Goal: Communication & Community: Connect with others

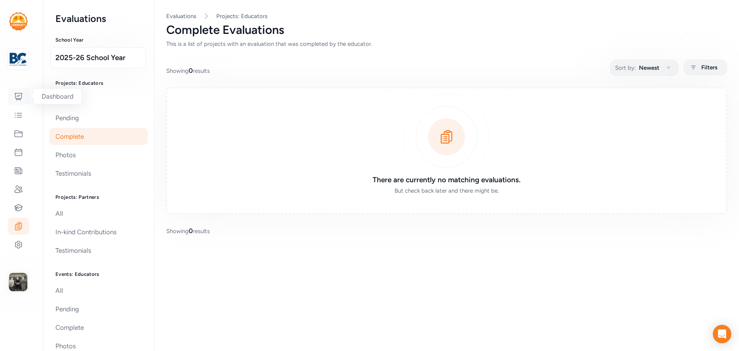
click at [15, 96] on icon at bounding box center [19, 96] width 8 height 7
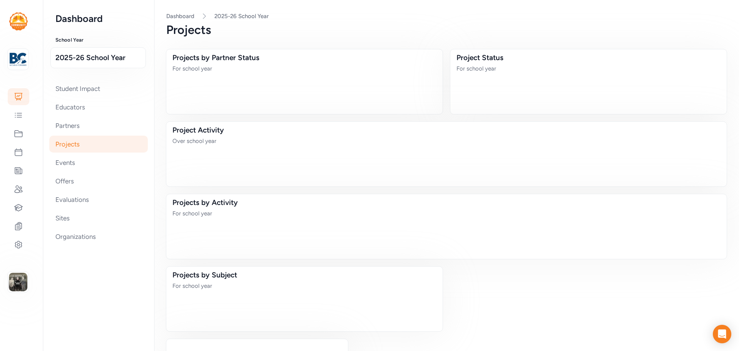
click at [60, 97] on div "Student Impact Educators Partners Projects Events Offers Evaluations Sites Orga…" at bounding box center [98, 162] width 86 height 165
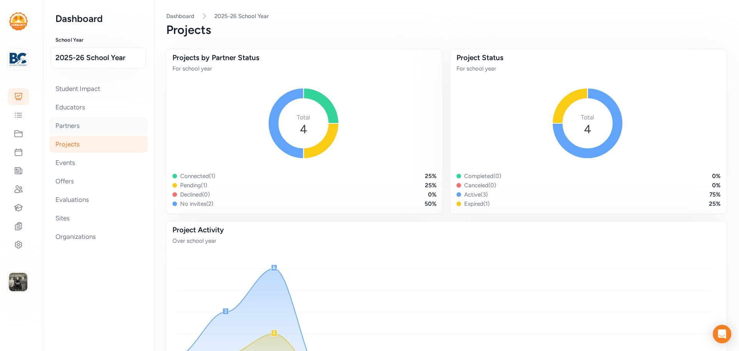
click at [63, 124] on div "Partners" at bounding box center [98, 125] width 99 height 17
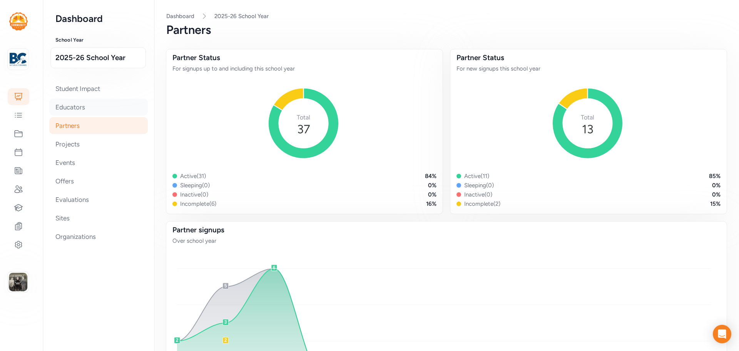
click at [74, 108] on div "Educators" at bounding box center [98, 107] width 99 height 17
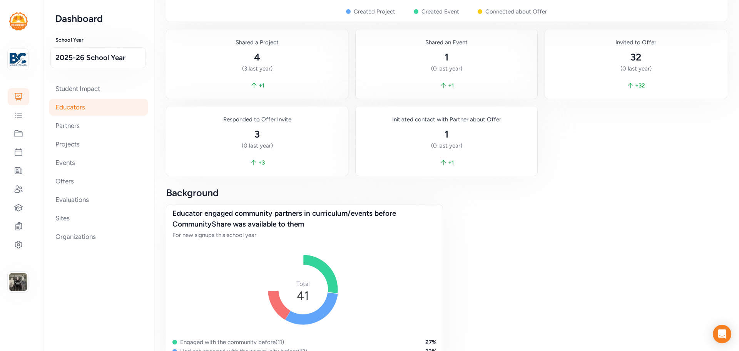
scroll to position [813, 0]
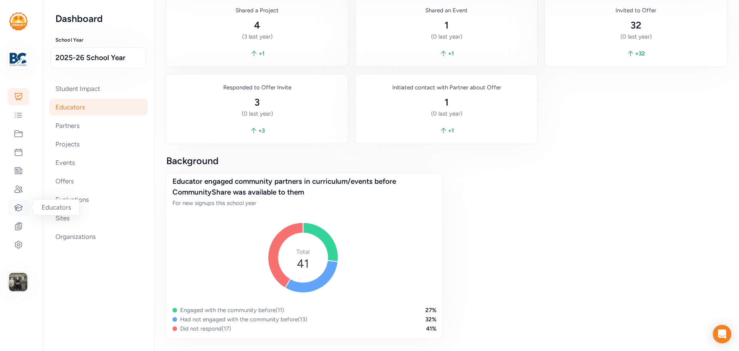
click at [19, 203] on icon at bounding box center [18, 207] width 9 height 9
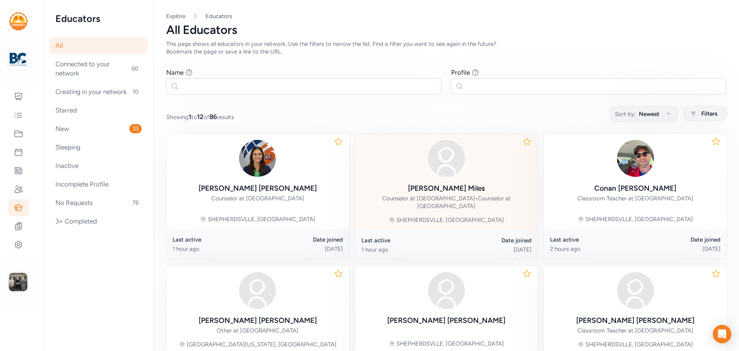
click at [439, 185] on div "[PERSON_NAME]" at bounding box center [446, 188] width 77 height 11
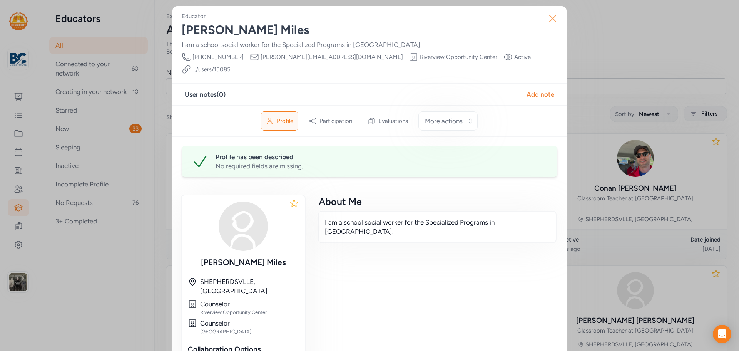
click at [551, 14] on icon "button" at bounding box center [552, 18] width 12 height 12
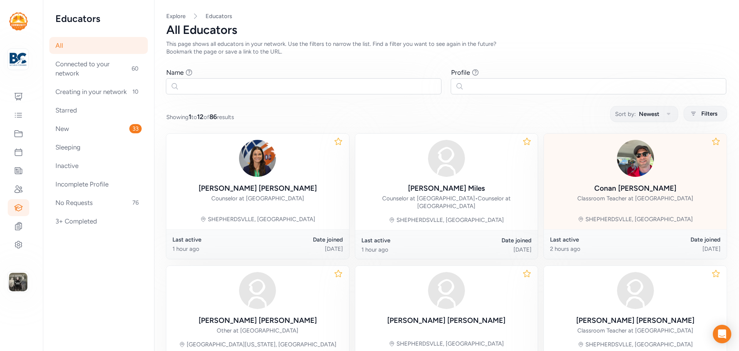
click at [630, 185] on div "[PERSON_NAME]" at bounding box center [635, 188] width 82 height 11
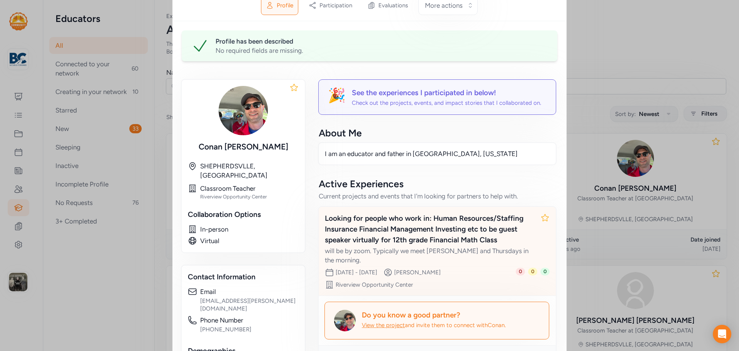
scroll to position [231, 0]
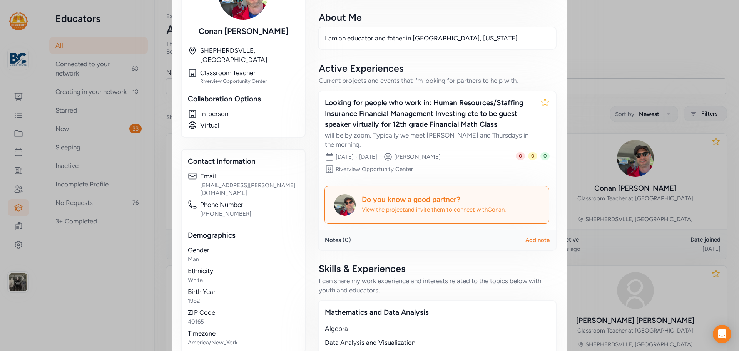
click at [394, 194] on div "Do you know a good partner?" at bounding box center [451, 199] width 178 height 11
click at [385, 206] on span "View the project" at bounding box center [383, 209] width 43 height 7
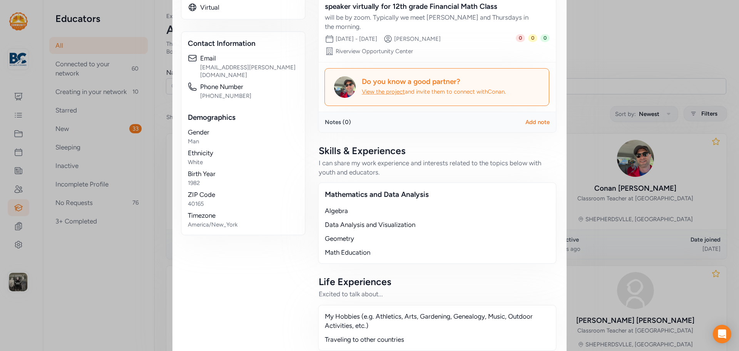
scroll to position [272, 0]
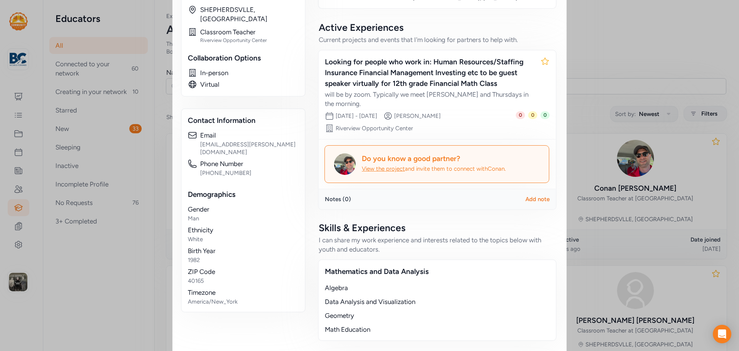
click at [374, 165] on span "View the project" at bounding box center [383, 168] width 43 height 7
click at [371, 165] on div "View the project and invite them to connect with [PERSON_NAME] ." at bounding box center [451, 169] width 178 height 8
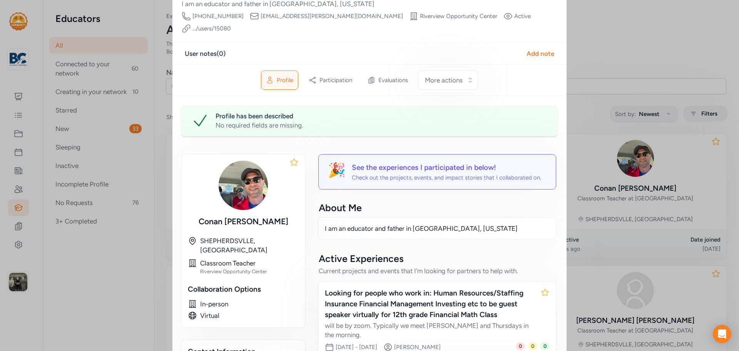
scroll to position [0, 0]
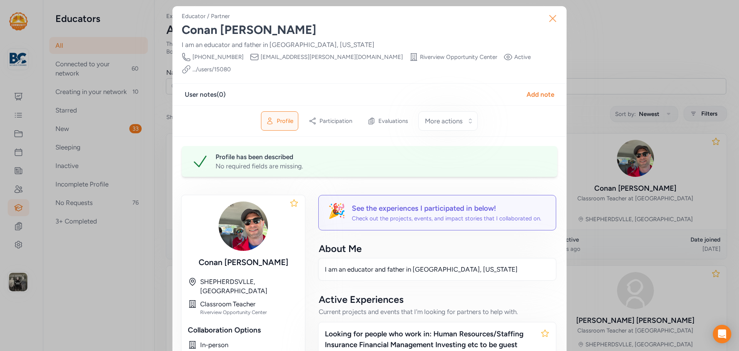
click at [550, 20] on icon "button" at bounding box center [552, 18] width 12 height 12
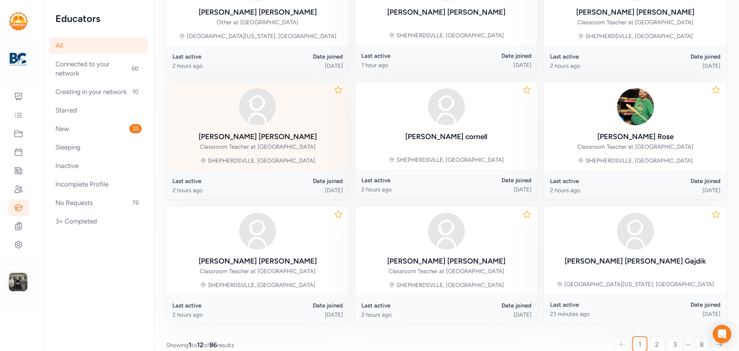
scroll to position [342, 0]
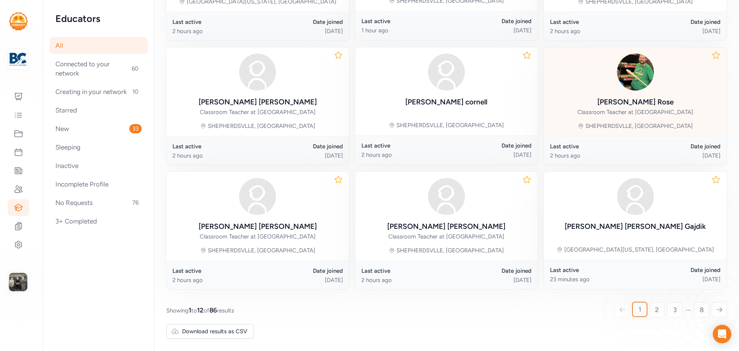
click at [649, 311] on link "2" at bounding box center [656, 309] width 15 height 15
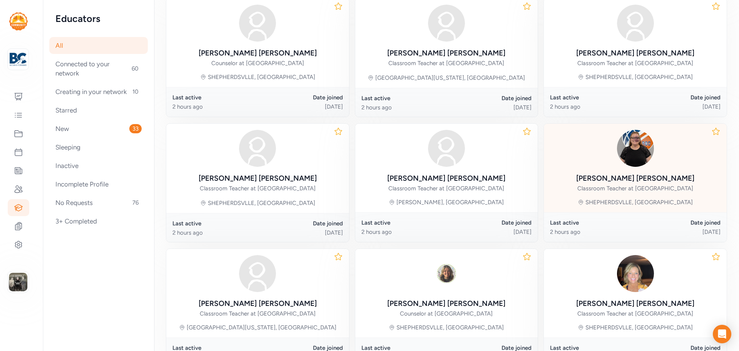
scroll to position [337, 0]
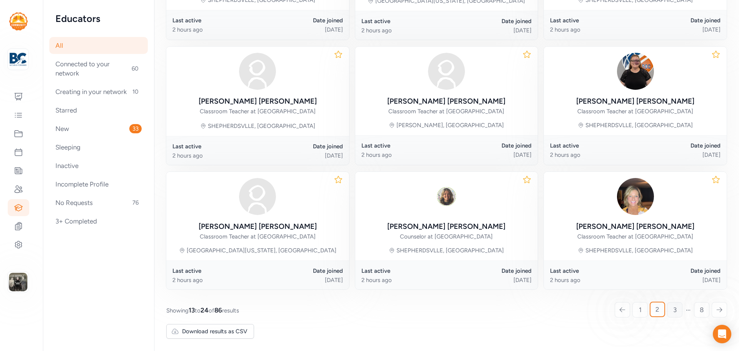
click at [673, 311] on span "3" at bounding box center [674, 309] width 3 height 9
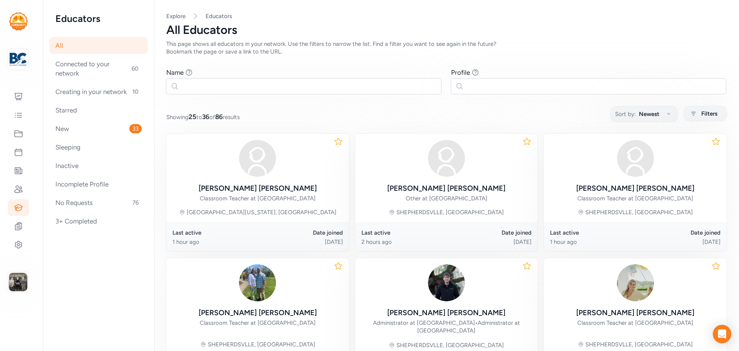
scroll to position [344, 0]
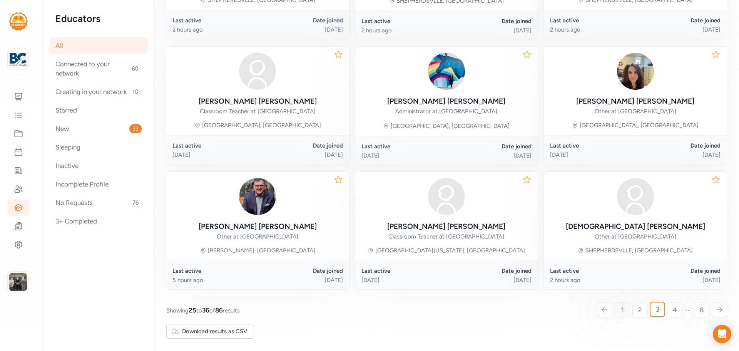
click at [621, 309] on span "1" at bounding box center [622, 309] width 3 height 9
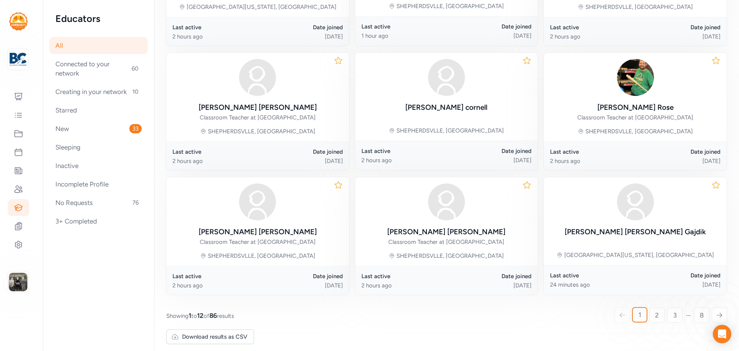
scroll to position [342, 0]
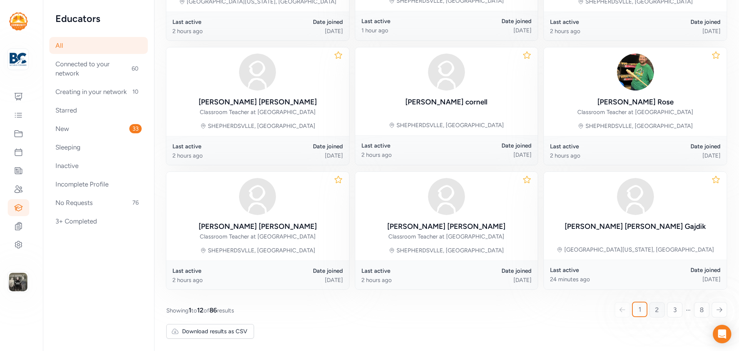
click at [649, 314] on link "2" at bounding box center [656, 309] width 15 height 15
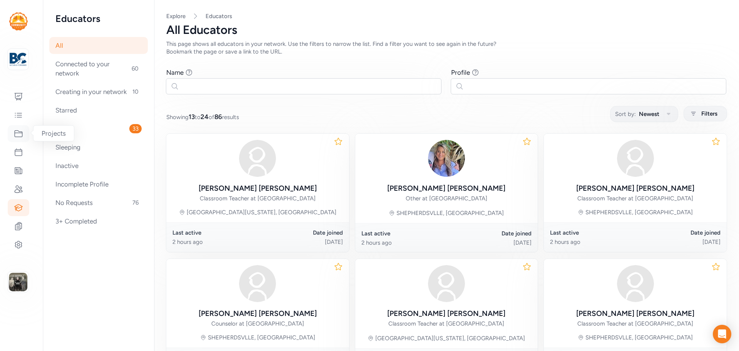
click at [20, 133] on icon at bounding box center [19, 133] width 8 height 7
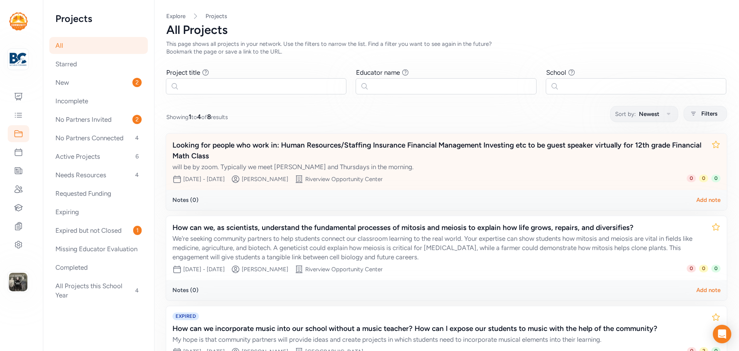
click at [352, 147] on div "Looking for people who work in: Human Resources/Staffing Insurance Financial Ma…" at bounding box center [438, 151] width 533 height 22
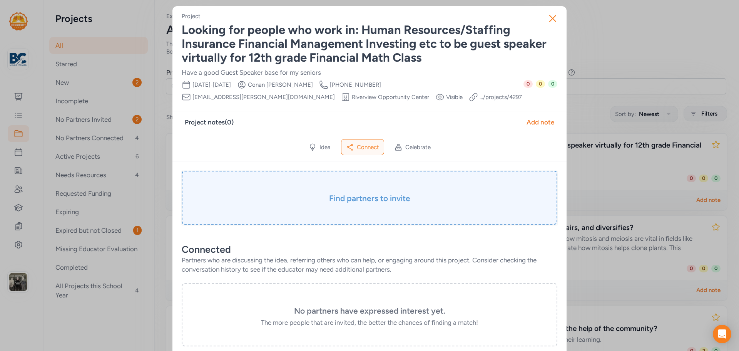
click at [372, 199] on h3 "Find partners to invite" at bounding box center [369, 198] width 337 height 11
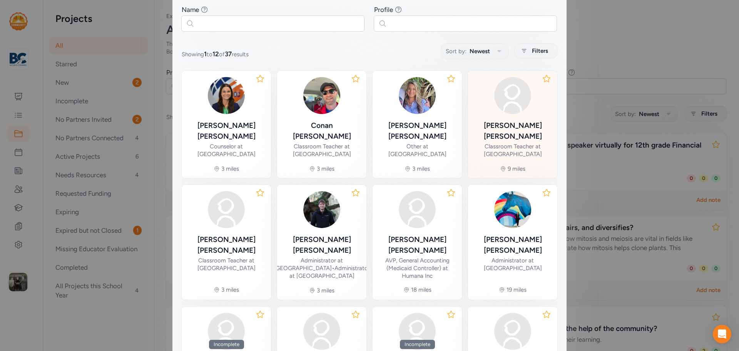
scroll to position [224, 0]
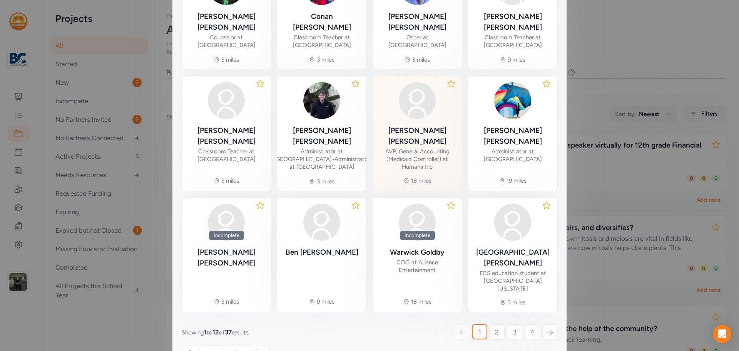
click at [423, 147] on div "AVP, General Accounting (Medicaid Controller) at Humana Inc" at bounding box center [417, 158] width 77 height 23
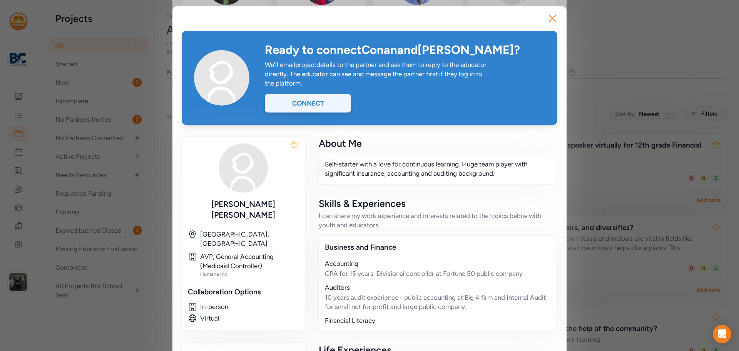
click at [316, 107] on div "Connect" at bounding box center [308, 103] width 86 height 18
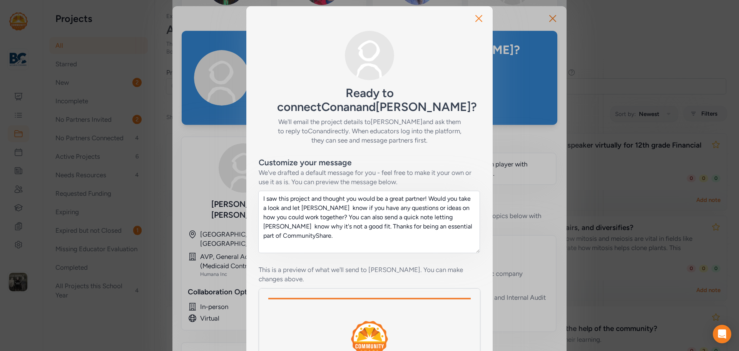
scroll to position [115, 0]
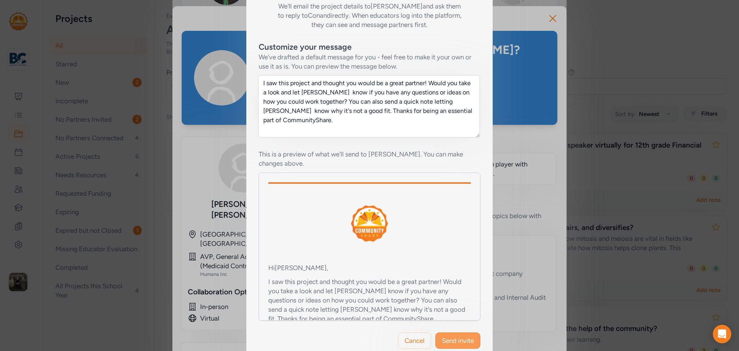
click at [450, 335] on button "Send invite" at bounding box center [457, 340] width 45 height 16
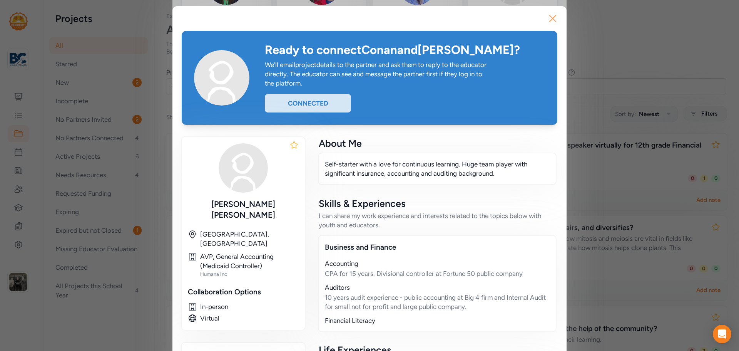
click at [549, 17] on icon "button" at bounding box center [552, 18] width 6 height 6
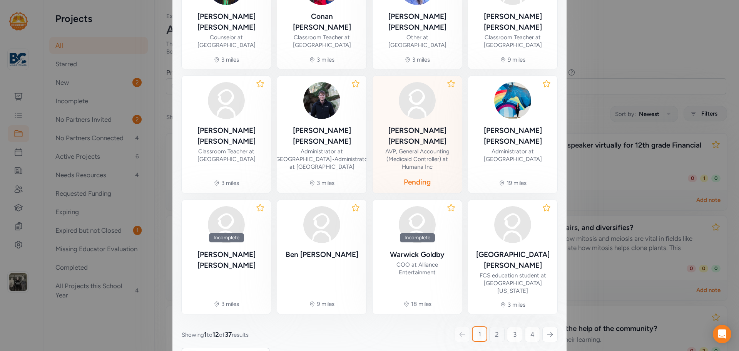
click at [490, 326] on link "2" at bounding box center [496, 333] width 15 height 15
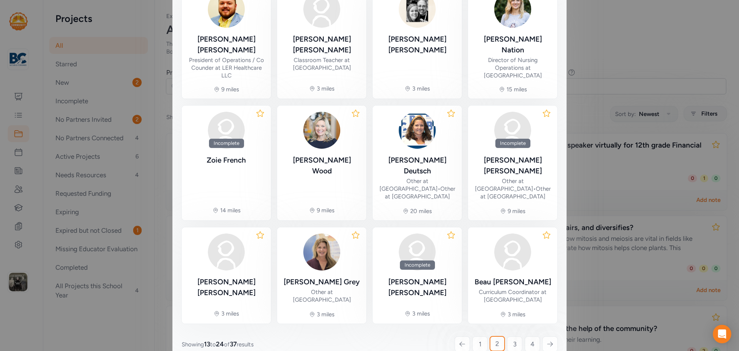
scroll to position [217, 0]
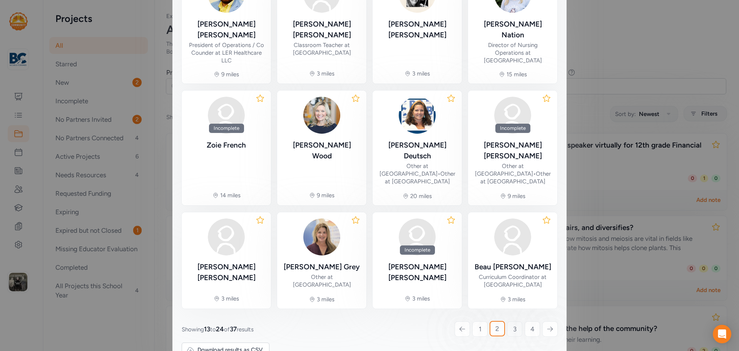
click at [508, 321] on link "3" at bounding box center [514, 328] width 15 height 15
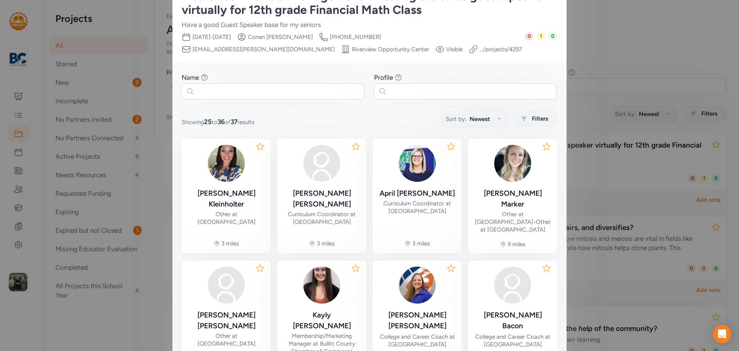
scroll to position [163, 0]
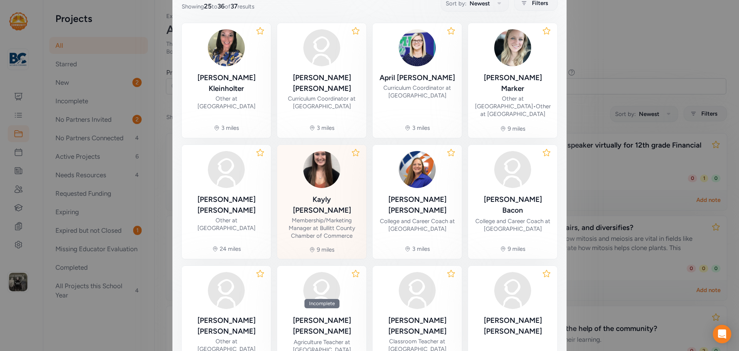
click at [327, 194] on div "[PERSON_NAME] Membership/Marketing Manager at Bullitt County Chamber of Commerce" at bounding box center [321, 216] width 77 height 45
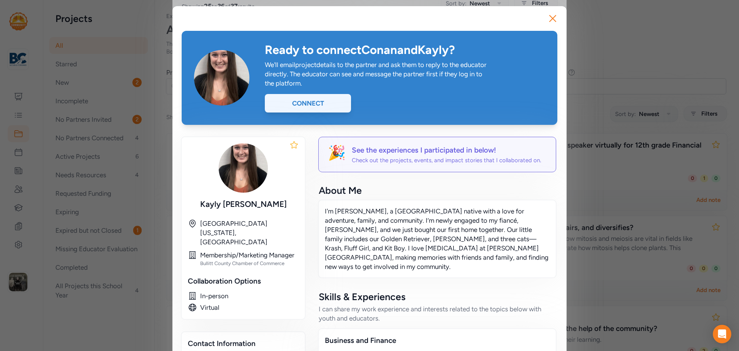
click at [318, 102] on div "Connect" at bounding box center [308, 103] width 86 height 18
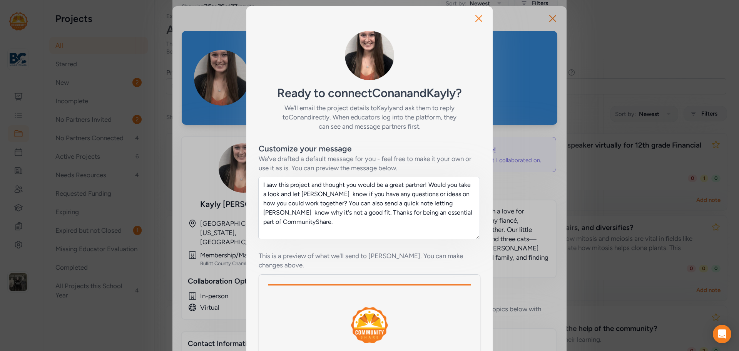
scroll to position [122, 0]
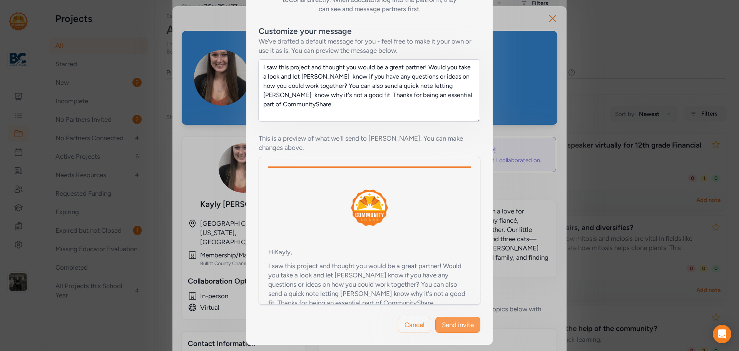
click at [450, 321] on span "Send invite" at bounding box center [458, 324] width 32 height 9
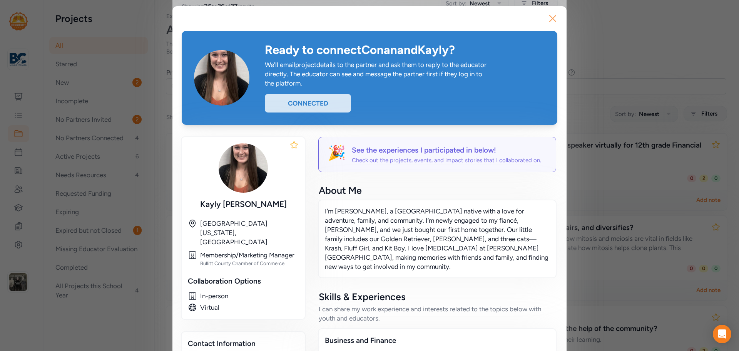
click at [552, 20] on icon "button" at bounding box center [552, 18] width 12 height 12
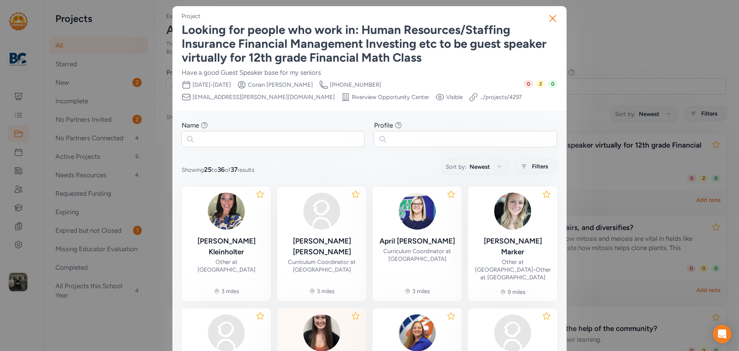
scroll to position [227, 0]
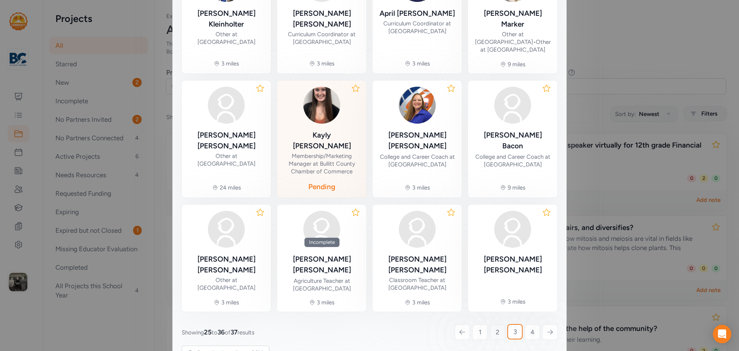
click at [496, 327] on span "2" at bounding box center [498, 331] width 4 height 9
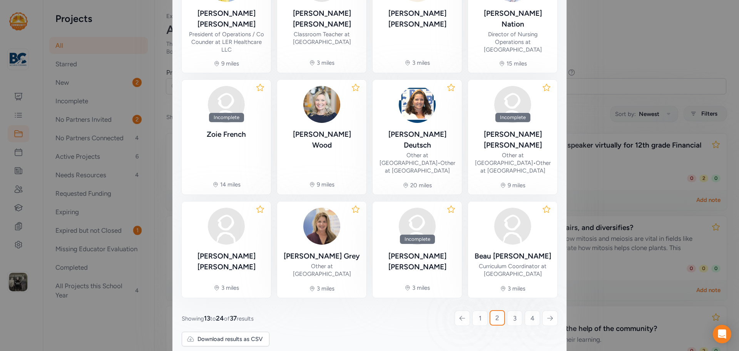
scroll to position [48, 0]
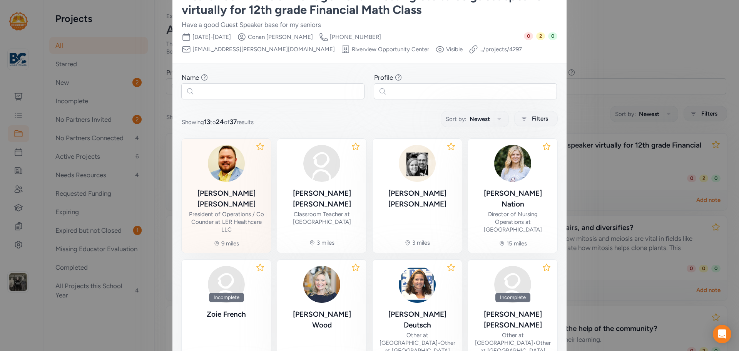
click at [241, 197] on div "[PERSON_NAME]" at bounding box center [226, 199] width 77 height 22
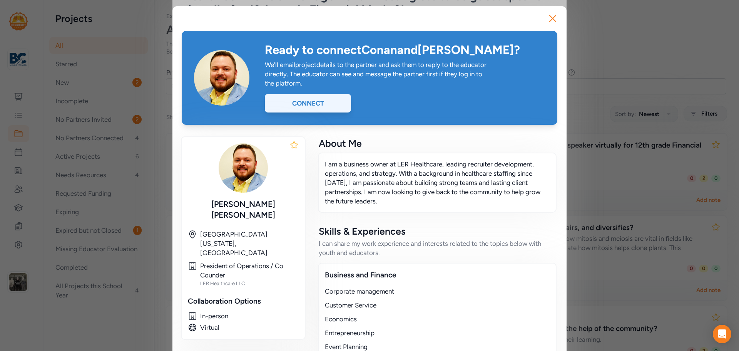
click at [303, 100] on div "Connect" at bounding box center [308, 103] width 86 height 18
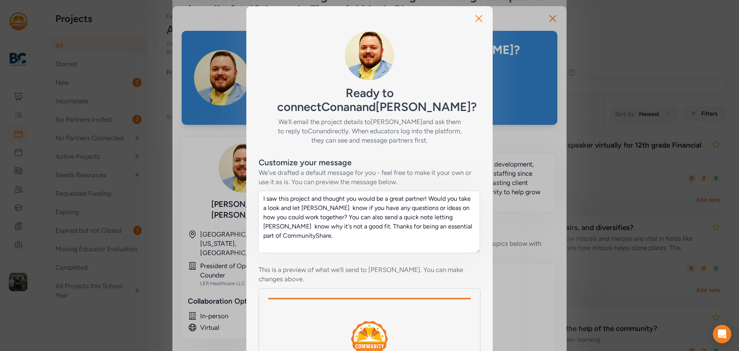
scroll to position [122, 0]
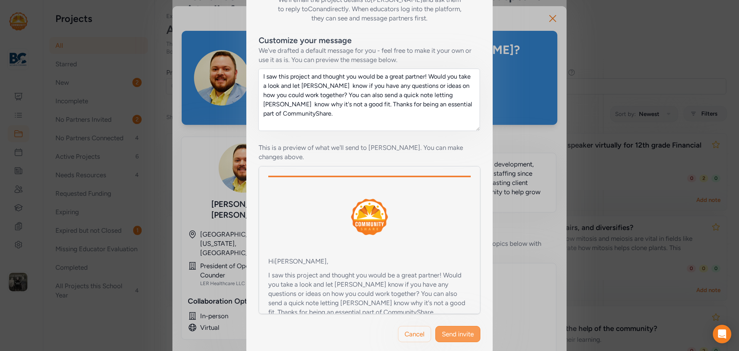
click at [448, 326] on button "Send invite" at bounding box center [457, 334] width 45 height 16
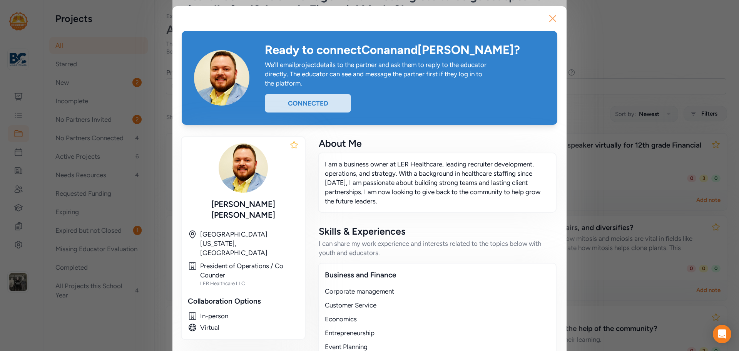
click at [546, 17] on icon "button" at bounding box center [552, 18] width 12 height 12
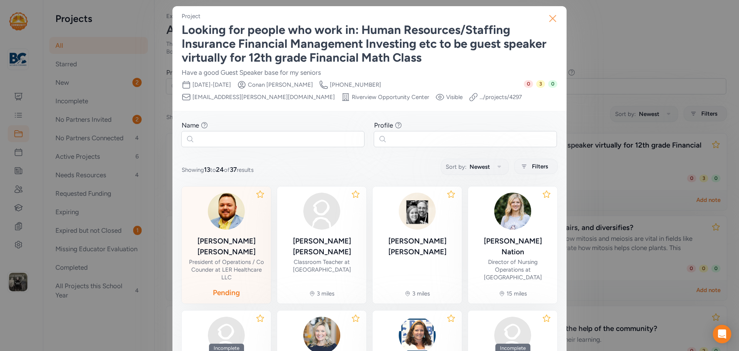
click at [549, 13] on icon "button" at bounding box center [552, 18] width 12 height 12
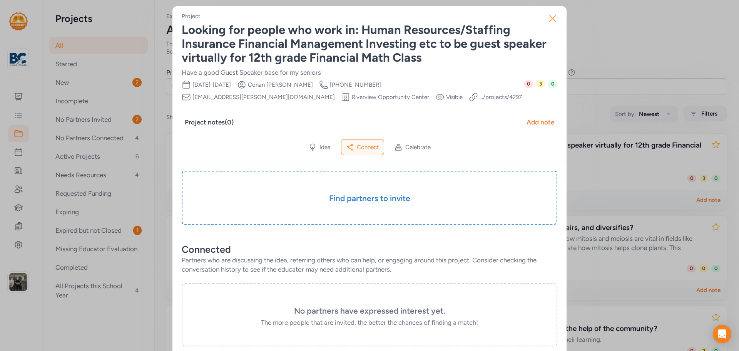
click at [548, 20] on icon "button" at bounding box center [552, 18] width 12 height 12
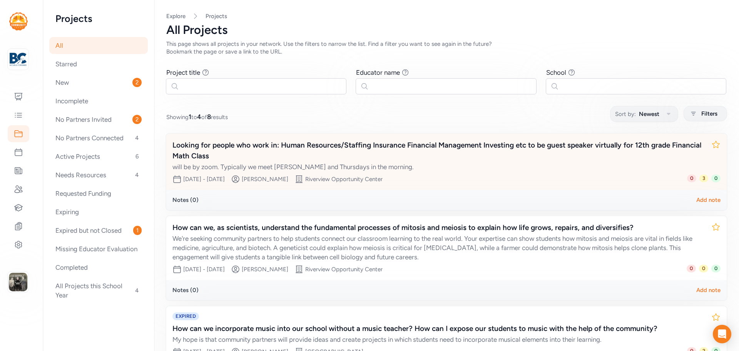
click at [275, 143] on div "Looking for people who work in: Human Resources/Staffing Insurance Financial Ma…" at bounding box center [438, 151] width 533 height 22
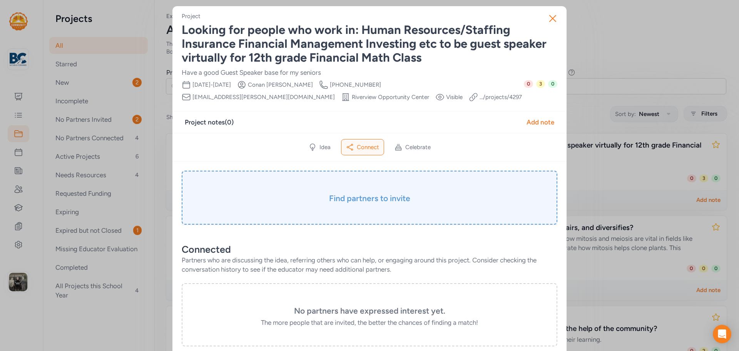
click at [370, 196] on h3 "Find partners to invite" at bounding box center [369, 198] width 337 height 11
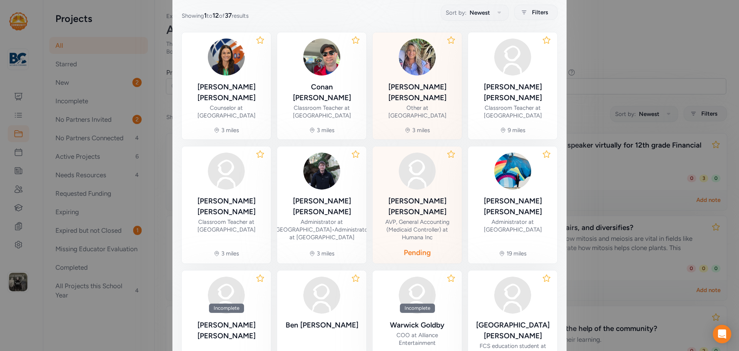
scroll to position [224, 0]
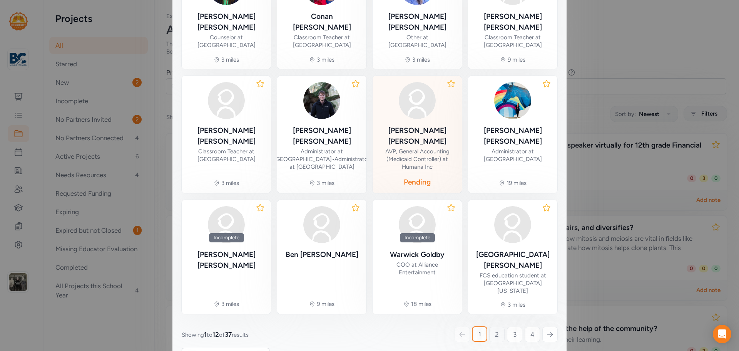
click at [491, 326] on link "2" at bounding box center [496, 333] width 15 height 15
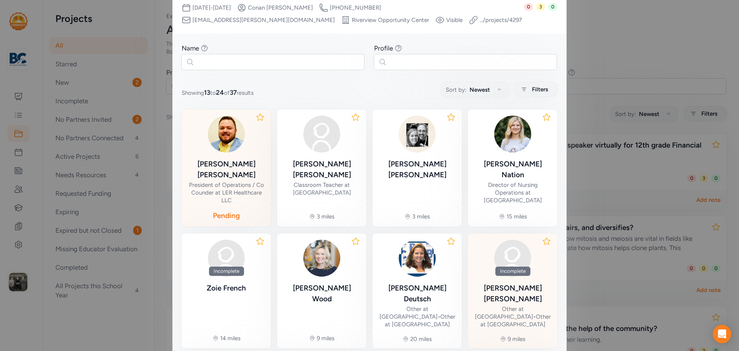
scroll to position [220, 0]
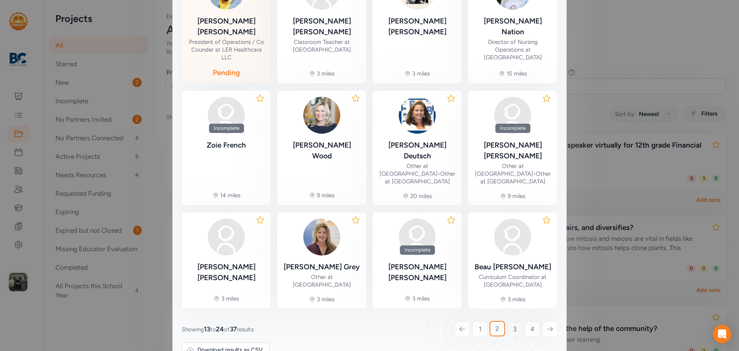
click at [514, 321] on link "3" at bounding box center [514, 328] width 15 height 15
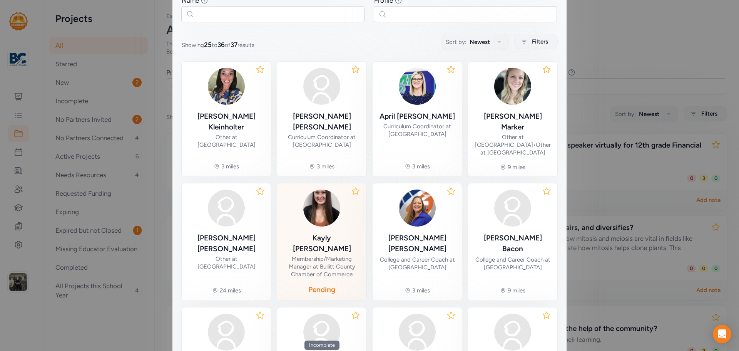
scroll to position [227, 0]
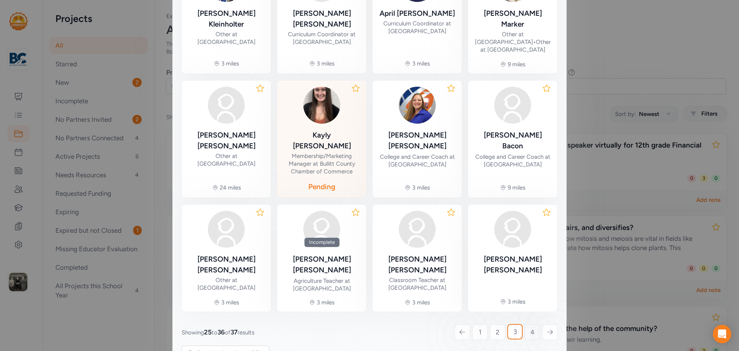
click at [530, 327] on span "4" at bounding box center [532, 331] width 4 height 9
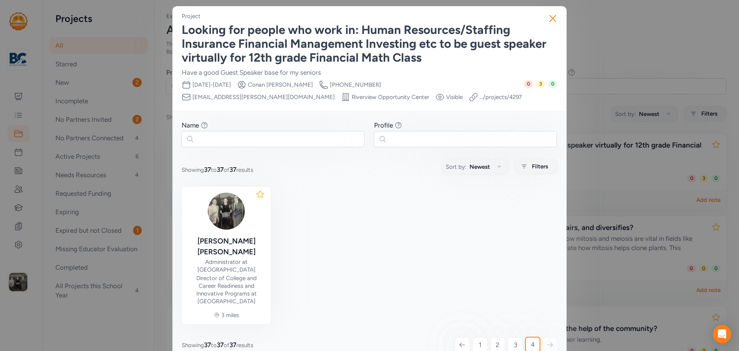
scroll to position [27, 0]
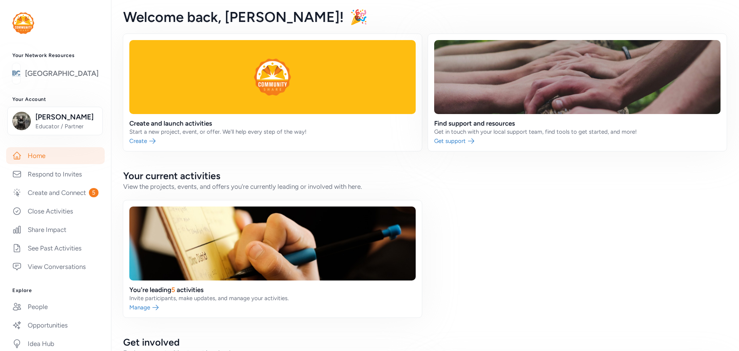
click at [63, 77] on link "[GEOGRAPHIC_DATA]" at bounding box center [61, 73] width 73 height 11
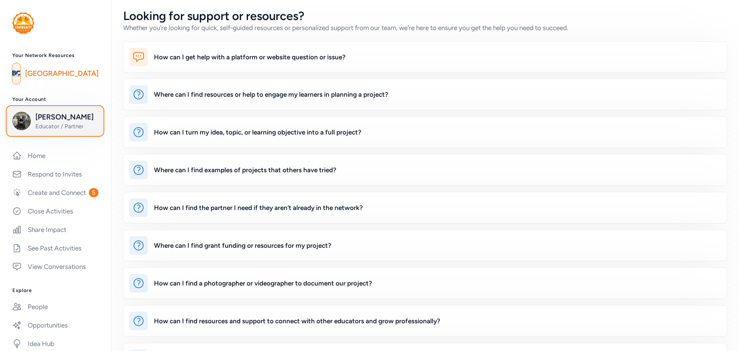
click at [43, 118] on span "[PERSON_NAME]" at bounding box center [66, 117] width 62 height 11
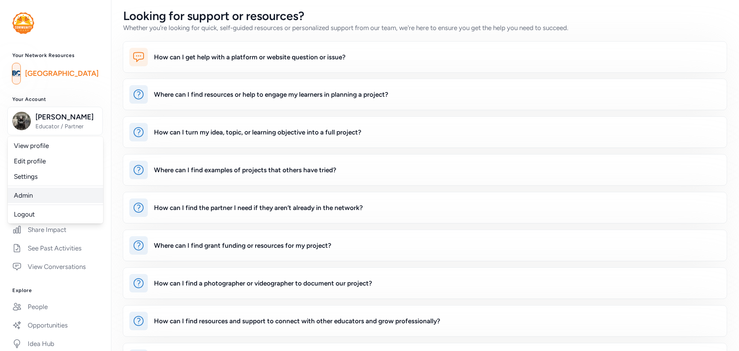
click at [30, 192] on link "Admin" at bounding box center [55, 194] width 95 height 15
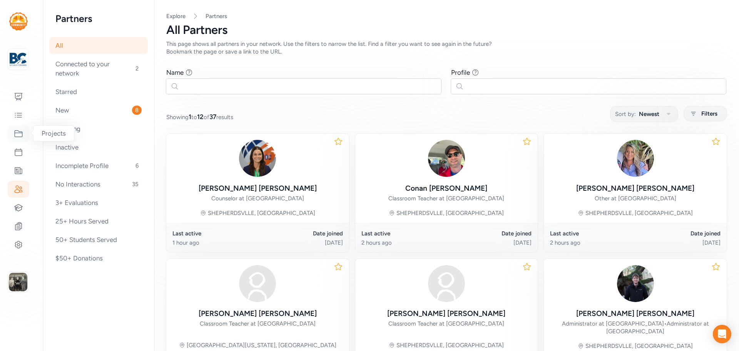
click at [24, 136] on div at bounding box center [19, 133] width 22 height 17
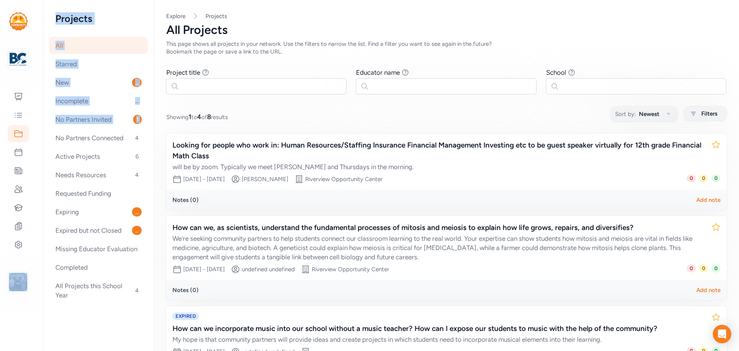
click at [43, 135] on div "Your Network Bullitt County Public Schools Dashboard Feed Projects Events Offer…" at bounding box center [369, 175] width 739 height 351
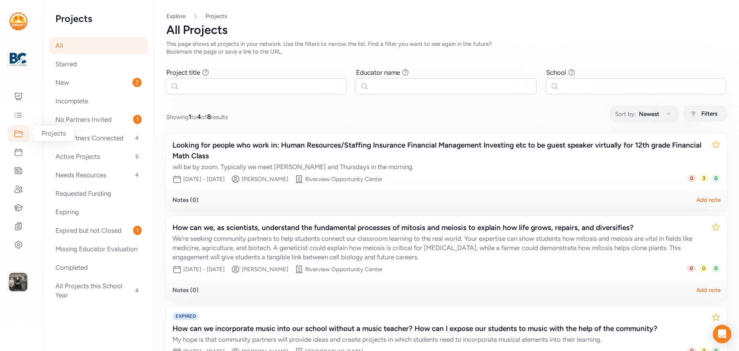
click at [23, 136] on div at bounding box center [19, 133] width 22 height 17
click at [21, 137] on icon at bounding box center [18, 133] width 9 height 9
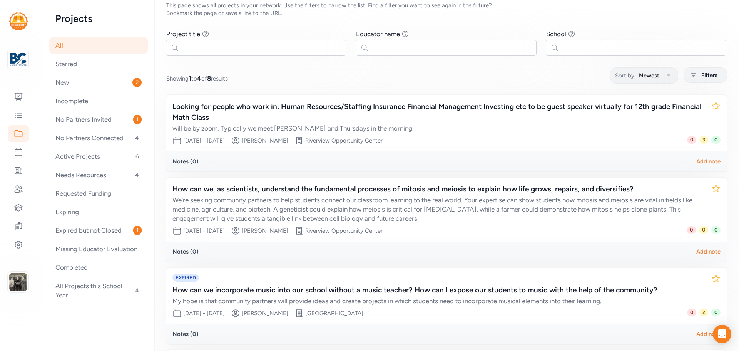
scroll to position [77, 0]
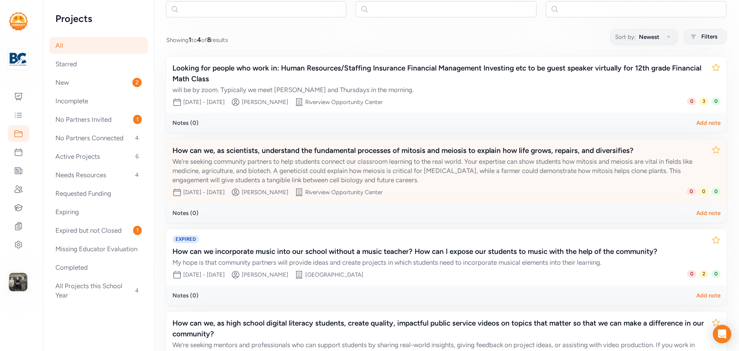
click at [378, 153] on div "How can we, as scientists, understand the fundamental processes of mitosis and …" at bounding box center [438, 150] width 533 height 11
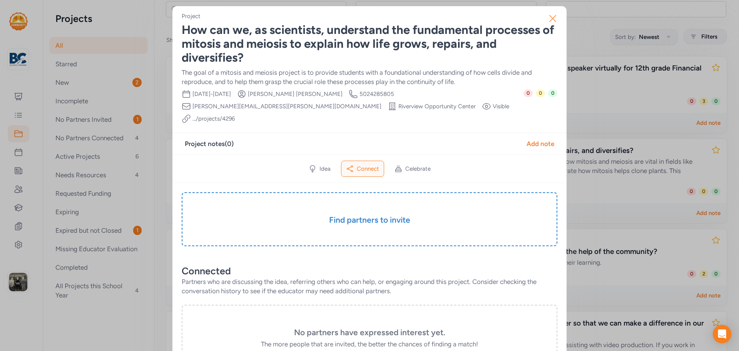
click at [549, 17] on icon "button" at bounding box center [552, 18] width 12 height 12
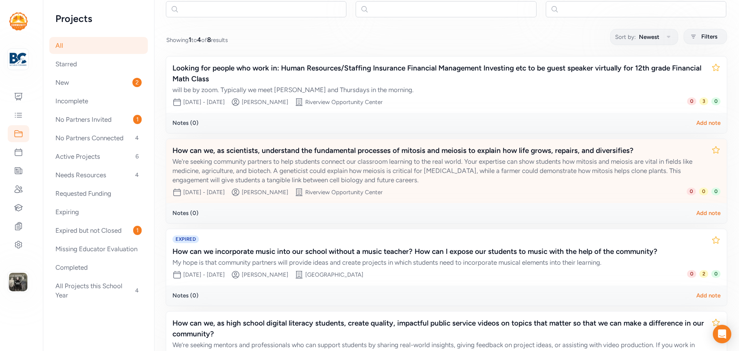
click at [319, 151] on div "How can we, as scientists, understand the fundamental processes of mitosis and …" at bounding box center [438, 150] width 533 height 11
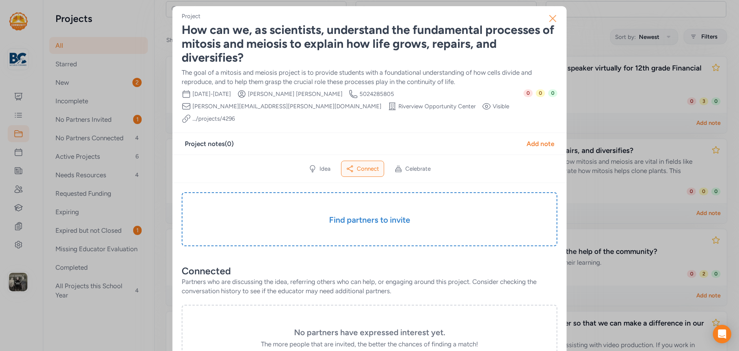
click at [550, 16] on icon "button" at bounding box center [552, 18] width 12 height 12
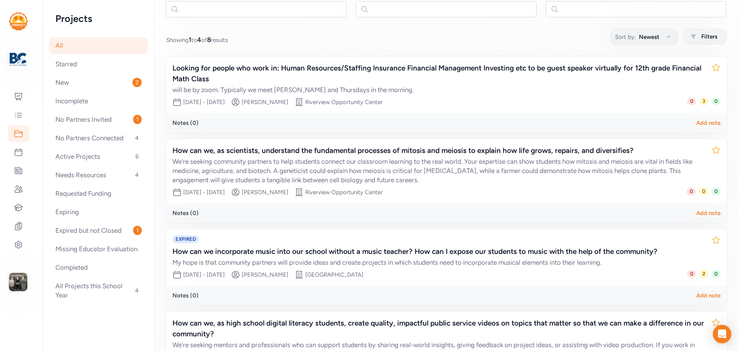
scroll to position [38, 0]
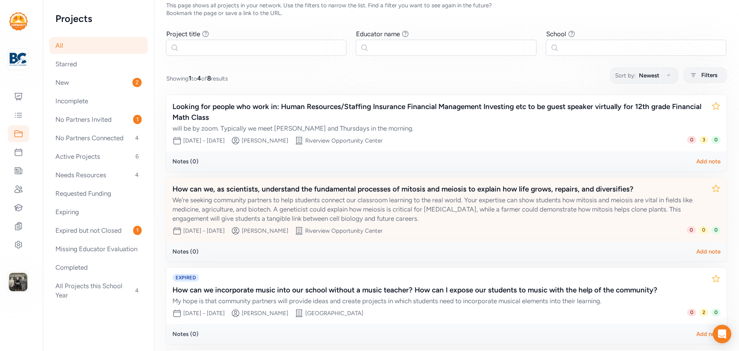
drag, startPoint x: 176, startPoint y: 188, endPoint x: 437, endPoint y: 223, distance: 262.9
click at [437, 223] on div "How can we, as scientists, understand the fundamental processes of mitosis and …" at bounding box center [446, 209] width 560 height 64
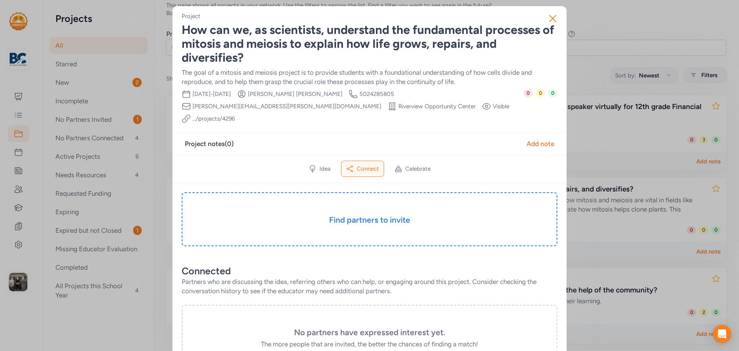
click at [234, 83] on div "The goal of a mitosis and meiosis project is to provide students with a foundat…" at bounding box center [370, 77] width 376 height 18
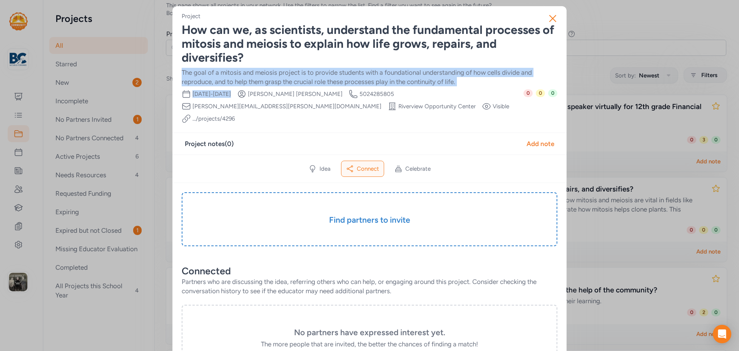
drag, startPoint x: 180, startPoint y: 72, endPoint x: 252, endPoint y: 93, distance: 74.7
click at [252, 94] on div "Project How can we, as scientists, understand the fundamental processes of mito…" at bounding box center [370, 67] width 376 height 111
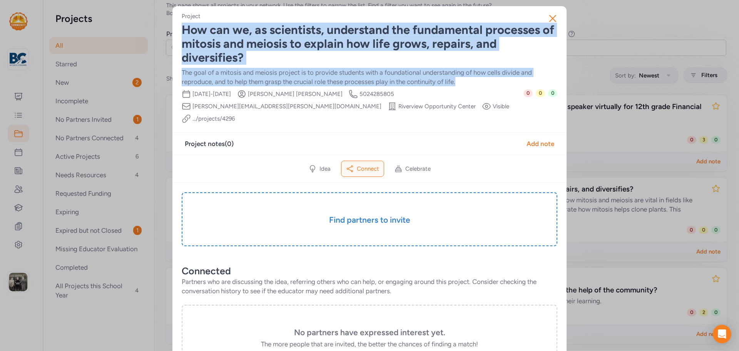
drag, startPoint x: 179, startPoint y: 27, endPoint x: 462, endPoint y: 79, distance: 287.6
click at [462, 79] on div "Project How can we, as scientists, understand the fundamental processes of mito…" at bounding box center [370, 67] width 376 height 111
copy div "How can we, as scientists, understand the fundamental processes of mitosis and …"
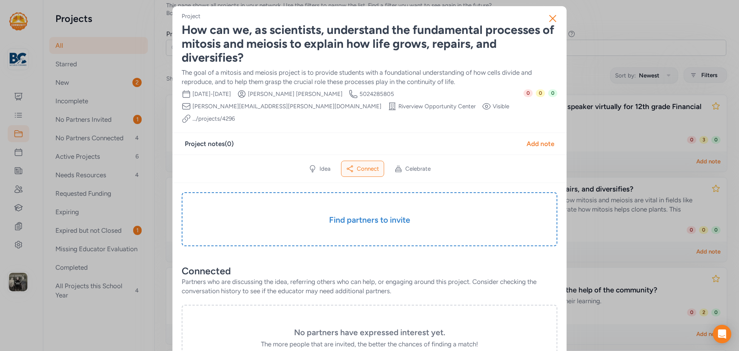
click at [421, 165] on div "Idea Connect Celebrate" at bounding box center [369, 168] width 394 height 28
click at [551, 18] on icon "button" at bounding box center [552, 18] width 12 height 12
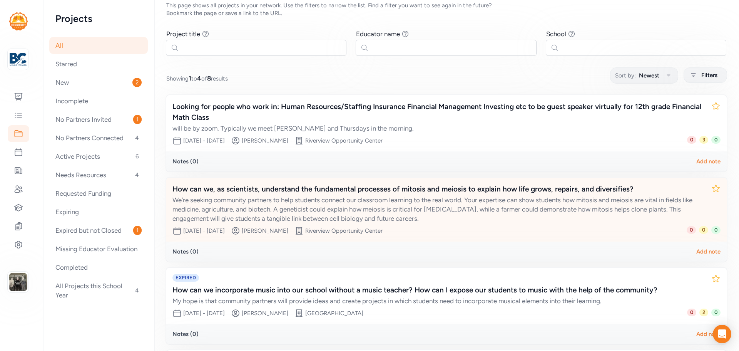
drag, startPoint x: 171, startPoint y: 184, endPoint x: 451, endPoint y: 218, distance: 281.5
click at [451, 218] on div "How can we, as scientists, understand the fundamental processes of mitosis and …" at bounding box center [446, 209] width 560 height 64
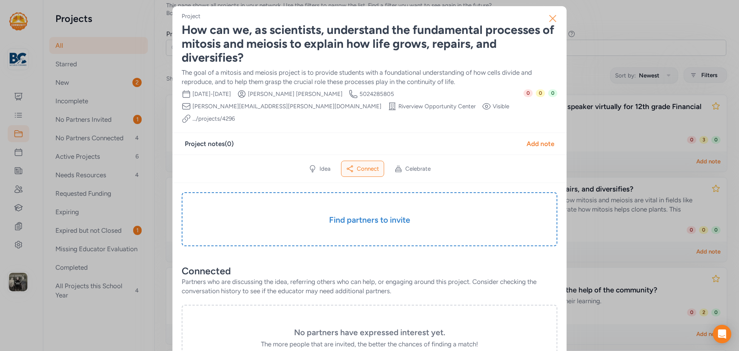
click at [548, 19] on icon "button" at bounding box center [552, 18] width 12 height 12
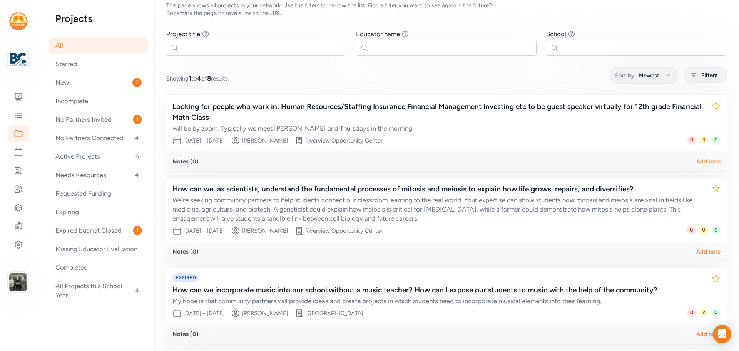
click at [271, 174] on div "Looking for people who work in: Human Resources/Staffing Insurance Financial Ma…" at bounding box center [446, 269] width 560 height 349
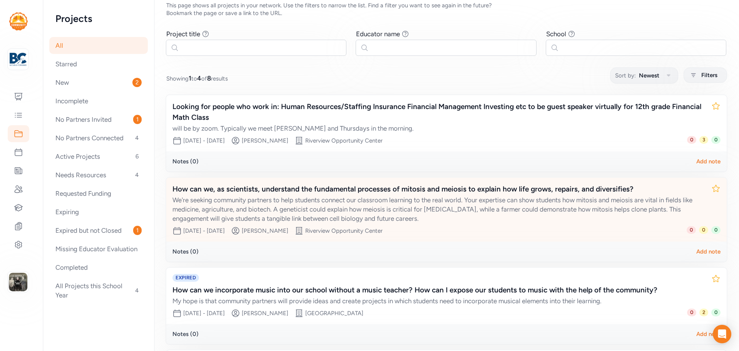
click at [204, 196] on div "We're seeking community partners to help students connect our classroom learnin…" at bounding box center [438, 209] width 533 height 28
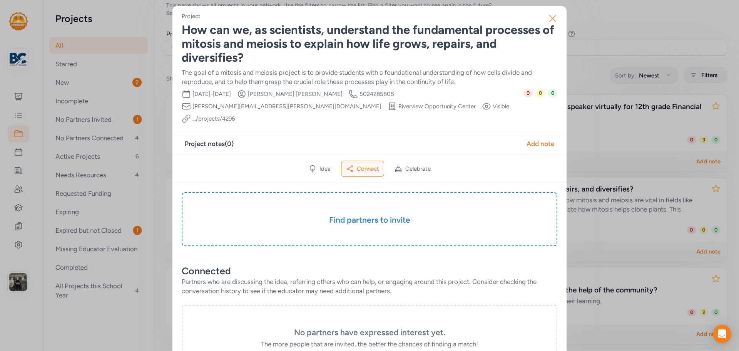
click at [551, 15] on icon "button" at bounding box center [552, 18] width 12 height 12
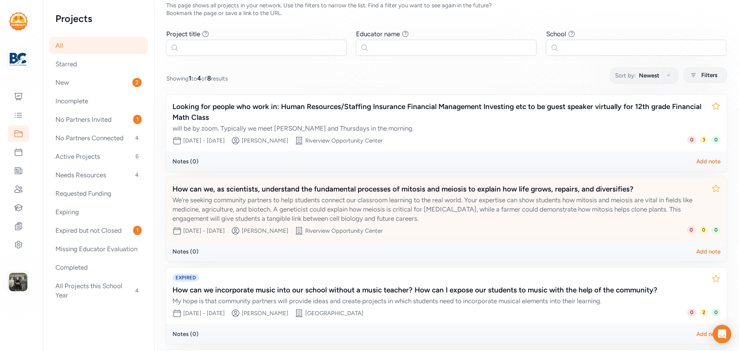
drag, startPoint x: 172, startPoint y: 185, endPoint x: 440, endPoint y: 224, distance: 271.0
click at [440, 224] on div "How can we, as scientists, understand the fundamental processes of mitosis and …" at bounding box center [446, 209] width 560 height 64
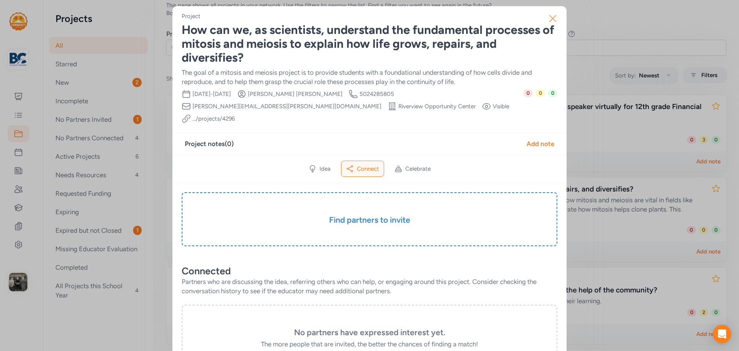
click at [546, 15] on icon "button" at bounding box center [552, 18] width 12 height 12
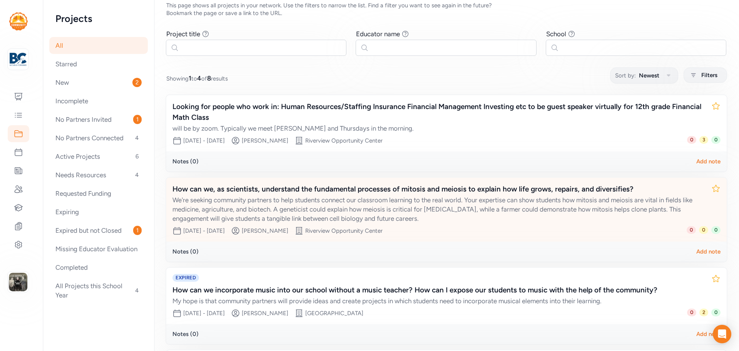
click at [454, 226] on div "Date range Oct 27, 2025 - Nov 21, 2025 Creator Payton Meadows Site Riverview Op…" at bounding box center [429, 230] width 514 height 9
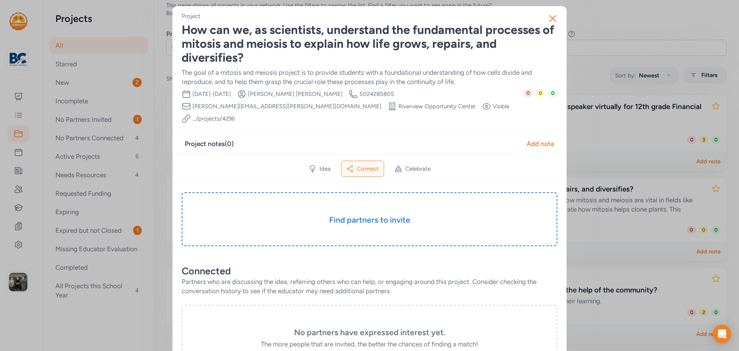
click at [444, 75] on div "The goal of a mitosis and meiosis project is to provide students with a foundat…" at bounding box center [370, 77] width 376 height 18
click at [549, 17] on icon "button" at bounding box center [552, 18] width 12 height 12
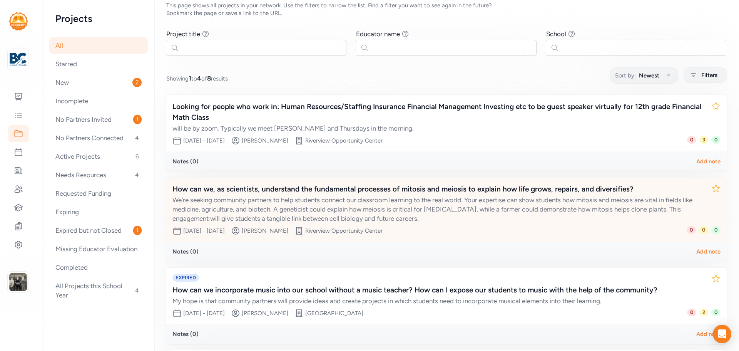
drag, startPoint x: 451, startPoint y: 221, endPoint x: 169, endPoint y: 189, distance: 283.1
click at [169, 189] on div "How can we, as scientists, understand the fundamental processes of mitosis and …" at bounding box center [446, 209] width 560 height 64
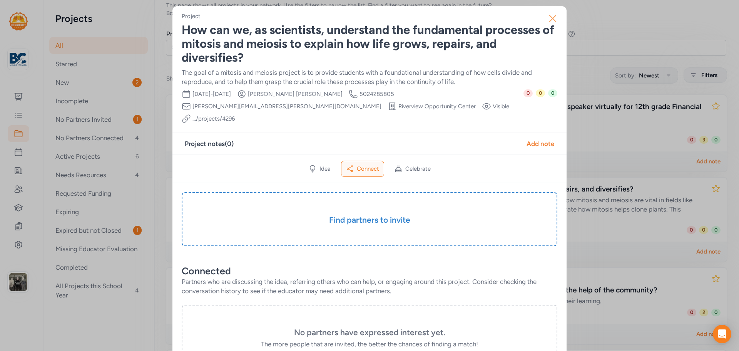
click at [548, 17] on icon "button" at bounding box center [552, 18] width 12 height 12
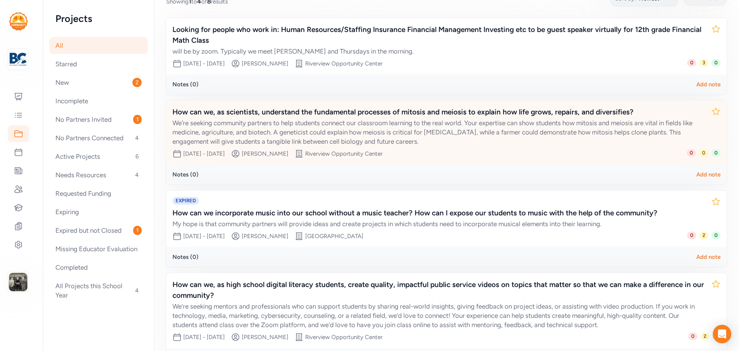
scroll to position [172, 0]
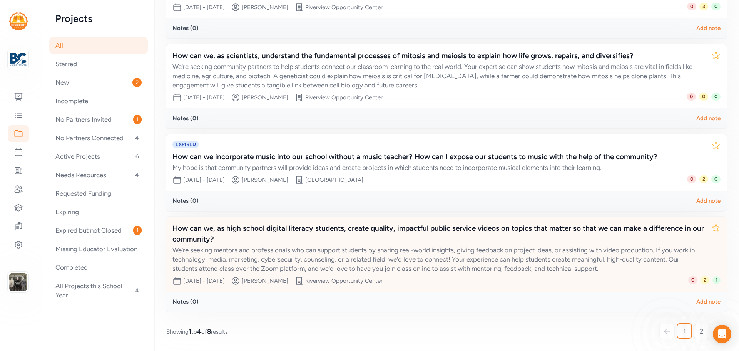
click at [700, 327] on span "2" at bounding box center [702, 330] width 4 height 9
